Goal: Transaction & Acquisition: Purchase product/service

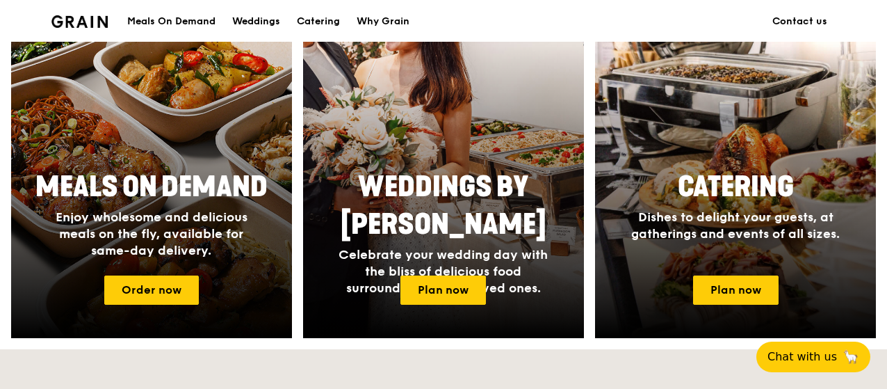
scroll to position [597, 0]
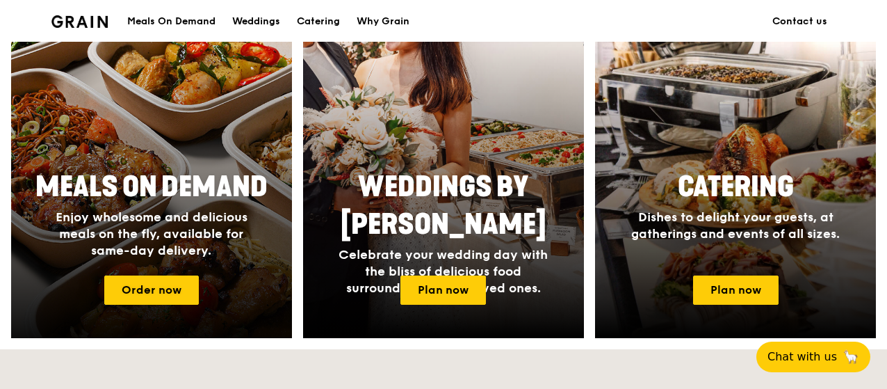
click at [164, 214] on span "Enjoy wholesome and delicious meals on the fly, available for same-day delivery." at bounding box center [152, 233] width 192 height 49
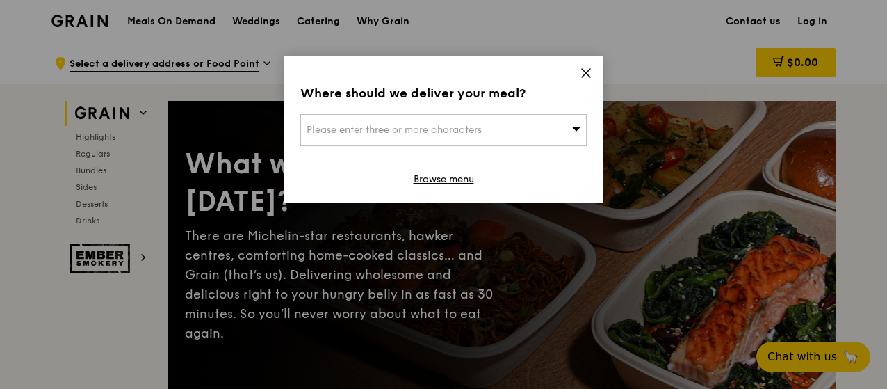
click at [588, 65] on div "Where should we deliver your meal? Please enter three or more characters Browse…" at bounding box center [444, 129] width 320 height 147
click at [586, 72] on icon at bounding box center [586, 73] width 8 height 8
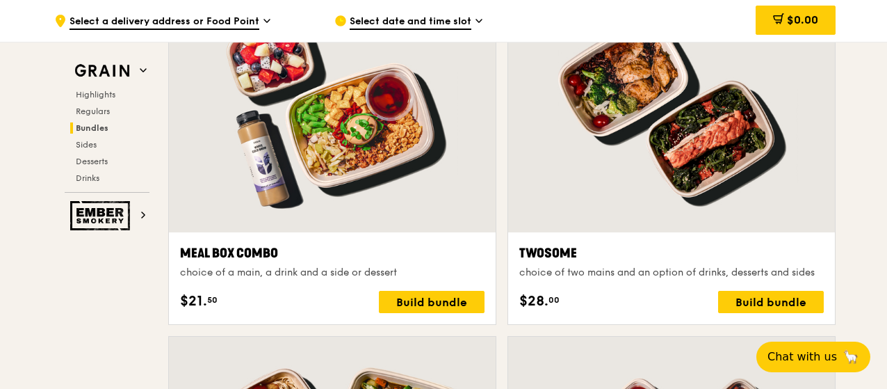
scroll to position [2112, 0]
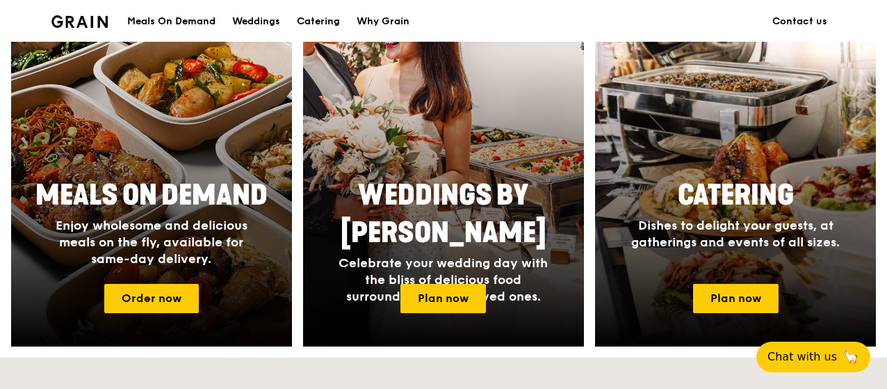
scroll to position [625, 0]
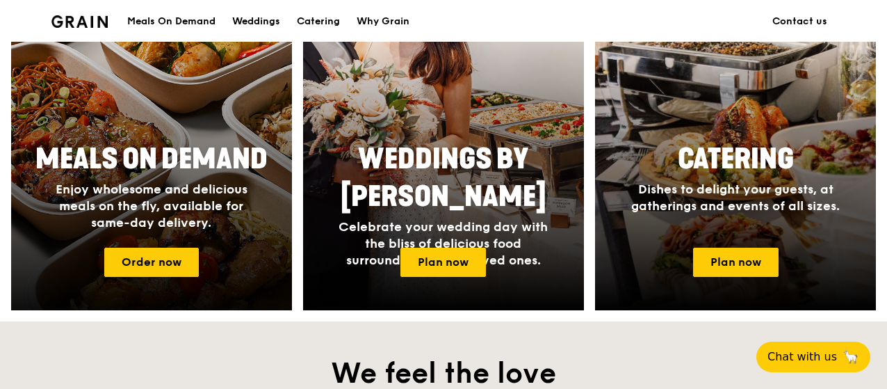
click at [182, 211] on span "Enjoy wholesome and delicious meals on the fly, available for same-day delivery." at bounding box center [152, 206] width 192 height 49
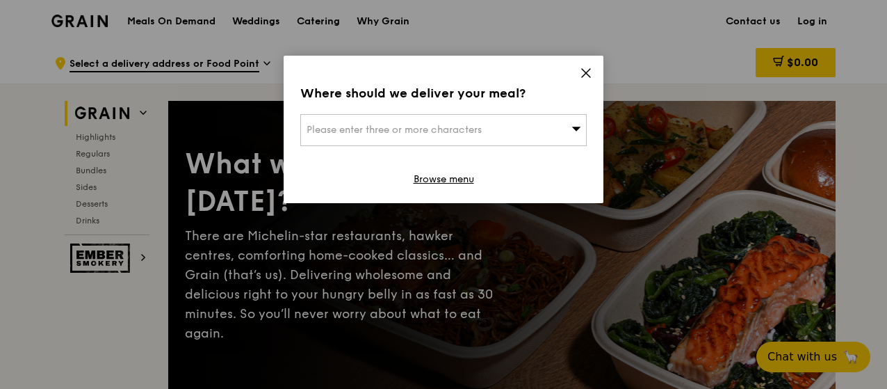
click at [592, 70] on icon at bounding box center [586, 73] width 13 height 13
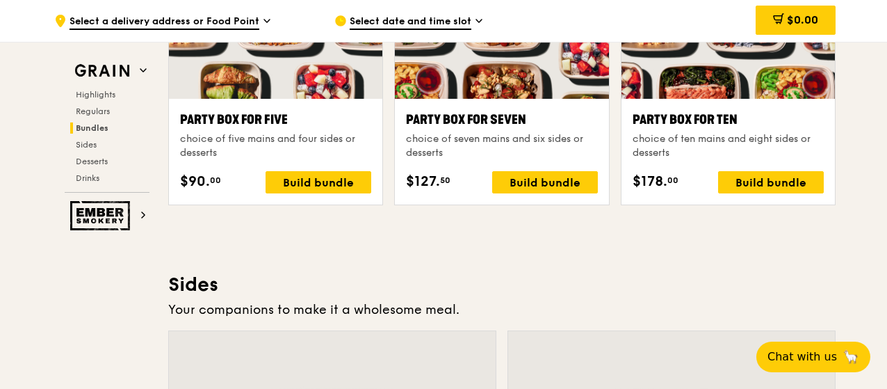
scroll to position [2867, 0]
